Goal: Find specific page/section: Find specific page/section

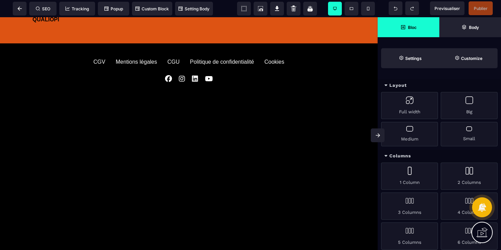
scroll to position [540, 0]
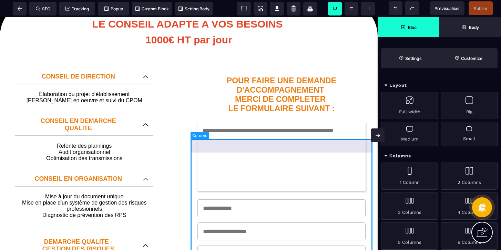
scroll to position [0, 0]
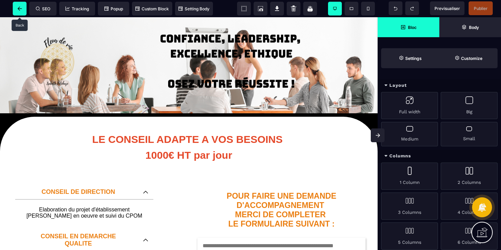
click at [19, 6] on span at bounding box center [20, 9] width 14 height 14
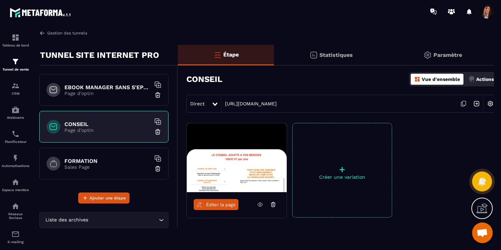
click at [42, 34] on img at bounding box center [42, 33] width 6 height 6
